Goal: Information Seeking & Learning: Learn about a topic

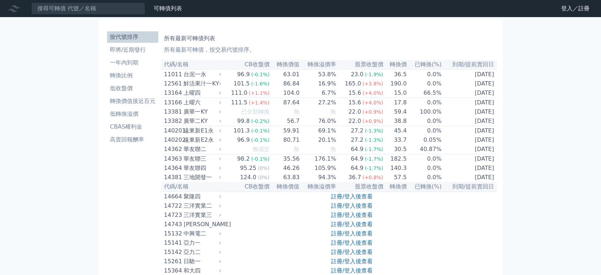
click at [352, 218] on link "註冊/登入後查看" at bounding box center [352, 214] width 42 height 7
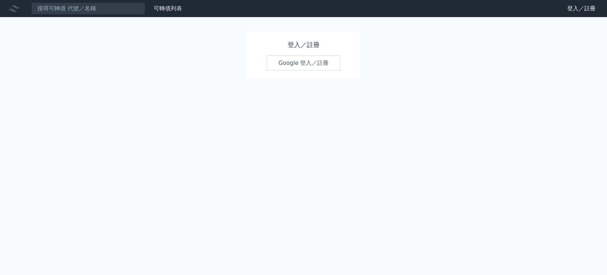
click at [334, 65] on link "Google 登入／註冊" at bounding box center [304, 63] width 74 height 15
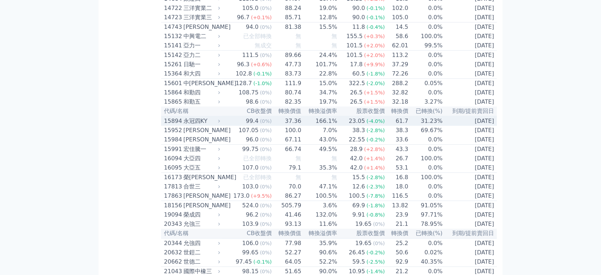
scroll to position [3931, 0]
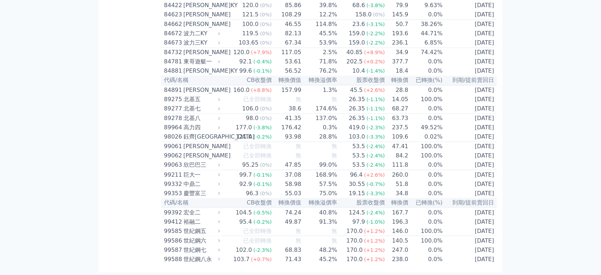
scroll to position [906, 0]
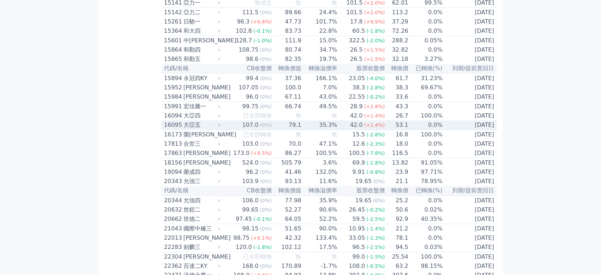
click at [342, 130] on td "42.0 (+1.4%)" at bounding box center [362, 125] width 48 height 10
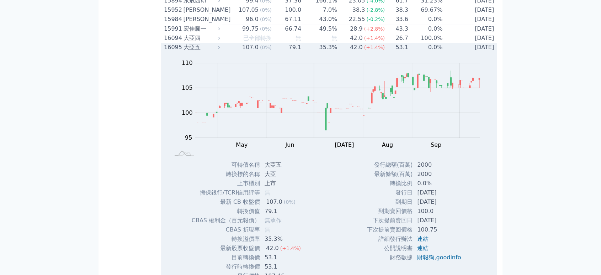
scroll to position [319, 0]
click at [227, 51] on td "107.0 (0%)" at bounding box center [247, 45] width 50 height 9
